Goal: Information Seeking & Learning: Learn about a topic

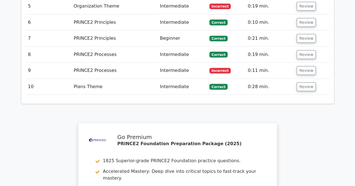
scroll to position [929, 0]
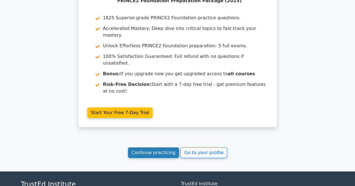
click at [158, 148] on link "Continue practicing" at bounding box center [153, 153] width 51 height 11
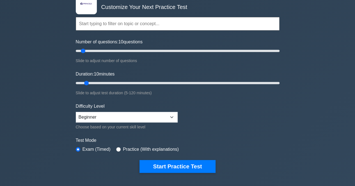
scroll to position [56, 0]
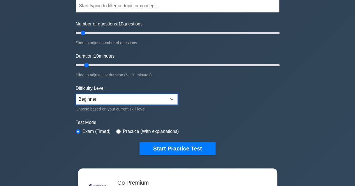
drag, startPoint x: 0, startPoint y: 0, endPoint x: 159, endPoint y: 101, distance: 188.4
click at [159, 101] on select "Beginner Intermediate Expert" at bounding box center [127, 99] width 102 height 11
select select "intermediate"
click at [76, 94] on select "Beginner Intermediate Expert" at bounding box center [127, 99] width 102 height 11
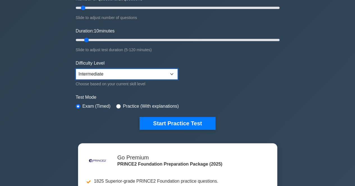
scroll to position [84, 0]
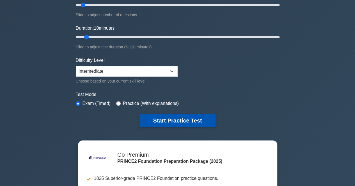
click at [170, 124] on button "Start Practice Test" at bounding box center [177, 120] width 76 height 13
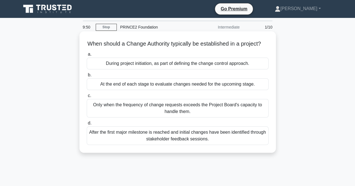
click at [167, 70] on div "During project initiation, as part of defining the change control approach." at bounding box center [178, 64] width 182 height 12
click at [87, 56] on input "a. During project initiation, as part of defining the change control approach." at bounding box center [87, 55] width 0 height 4
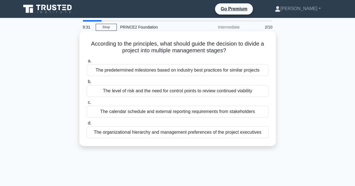
click at [148, 96] on div "The level of risk and the need for control points to review continued viability" at bounding box center [178, 91] width 182 height 12
click at [87, 84] on input "b. The level of risk and the need for control points to review continued viabil…" at bounding box center [87, 82] width 0 height 4
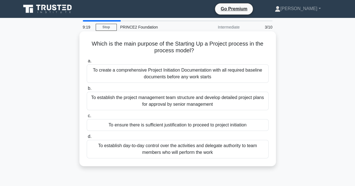
click at [186, 126] on div "To ensure there is sufficient justification to proceed to project initiation" at bounding box center [178, 125] width 182 height 12
click at [87, 118] on input "c. To ensure there is sufficient justification to proceed to project initiation" at bounding box center [87, 116] width 0 height 4
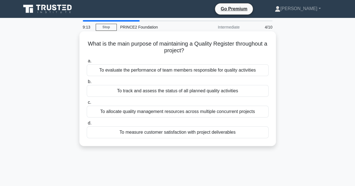
click at [159, 91] on div "To track and assess the status of all planned quality activities" at bounding box center [178, 91] width 182 height 12
click at [87, 84] on input "b. To track and assess the status of all planned quality activities" at bounding box center [87, 82] width 0 height 4
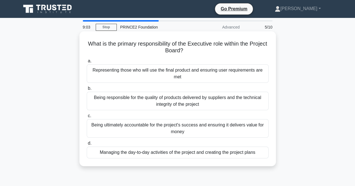
click at [172, 129] on div "Being ultimately accountable for the project's success and ensuring it delivers…" at bounding box center [178, 128] width 182 height 19
click at [87, 118] on input "c. Being ultimately accountable for the project's success and ensuring it deliv…" at bounding box center [87, 116] width 0 height 4
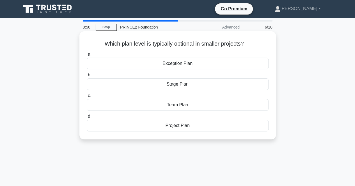
click at [180, 67] on div "Exception Plan" at bounding box center [178, 64] width 182 height 12
click at [87, 56] on input "a. Exception Plan" at bounding box center [87, 55] width 0 height 4
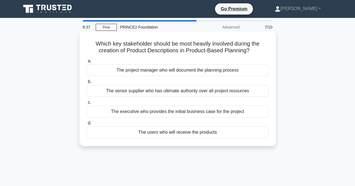
click at [180, 71] on div "The project manager who will document the planning process" at bounding box center [178, 70] width 182 height 12
click at [87, 63] on input "a. The project manager who will document the planning process" at bounding box center [87, 61] width 0 height 4
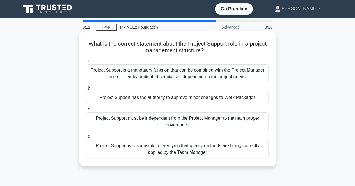
click at [189, 121] on div "Project Support must be independent from the Project Manager to maintain proper…" at bounding box center [178, 122] width 182 height 19
click at [87, 111] on input "c. Project Support must be independent from the Project Manager to maintain pro…" at bounding box center [87, 110] width 0 height 4
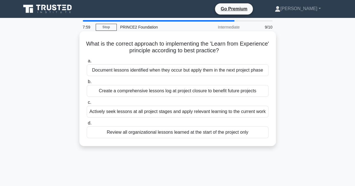
click at [157, 89] on div "Create a comprehensive lessons log at project closure to benefit future projects" at bounding box center [178, 91] width 182 height 12
click at [87, 84] on input "b. Create a comprehensive lessons log at project closure to benefit future proj…" at bounding box center [87, 82] width 0 height 4
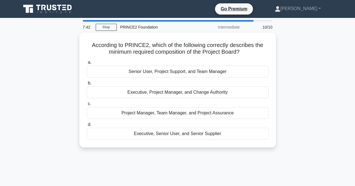
click at [157, 89] on div "Executive, Project Manager, and Change Authority" at bounding box center [178, 93] width 182 height 12
click at [87, 85] on input "b. Executive, Project Manager, and Change Authority" at bounding box center [87, 84] width 0 height 4
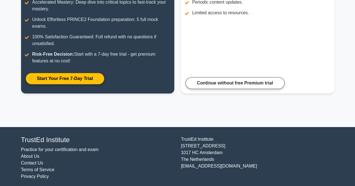
scroll to position [112, 0]
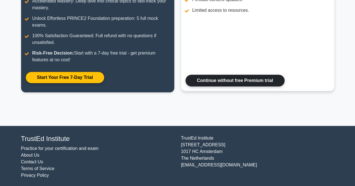
click at [210, 83] on link "Continue without free Premium trial" at bounding box center [234, 81] width 99 height 12
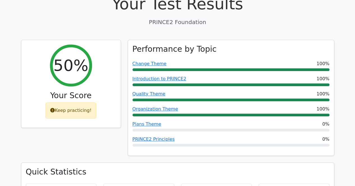
scroll to position [196, 0]
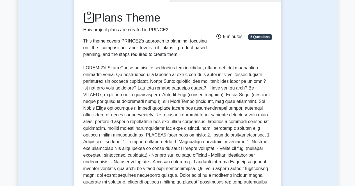
scroll to position [56, 0]
